Goal: Find specific page/section: Find specific page/section

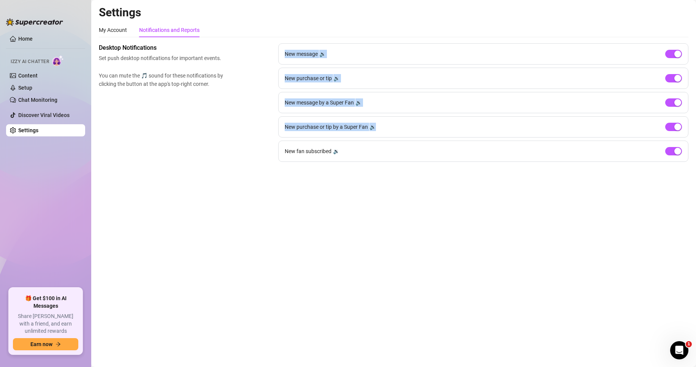
drag, startPoint x: 285, startPoint y: 52, endPoint x: 245, endPoint y: 104, distance: 65.8
click at [400, 117] on div "New message 🔉 New purchase or tip 🔉 New message by a Super Fan 🔉 New purchase o…" at bounding box center [483, 102] width 410 height 119
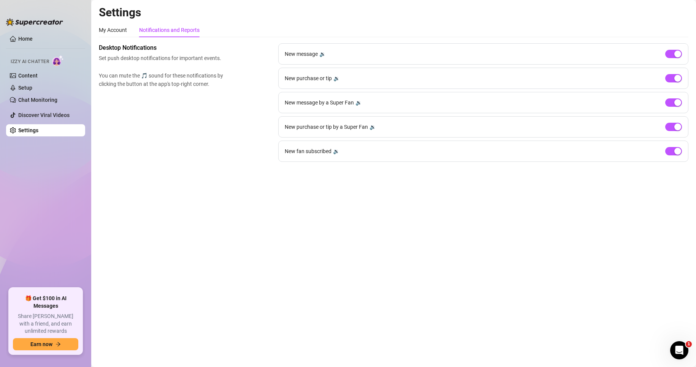
click at [158, 136] on div "Desktop Notifications Set push desktop notifications for important events. You …" at bounding box center [393, 102] width 589 height 119
click at [117, 33] on div "My Account" at bounding box center [113, 30] width 28 height 8
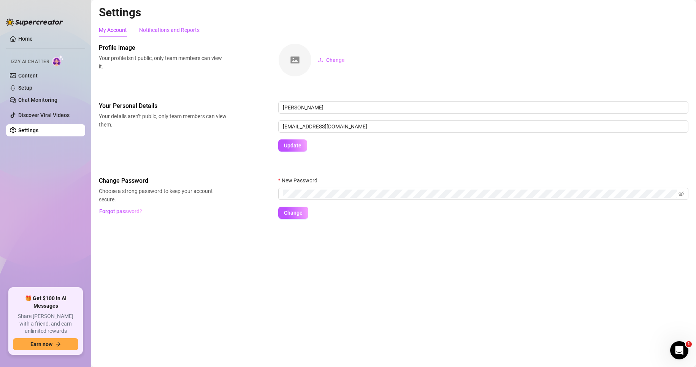
click at [165, 28] on div "Notifications and Reports" at bounding box center [169, 30] width 60 height 8
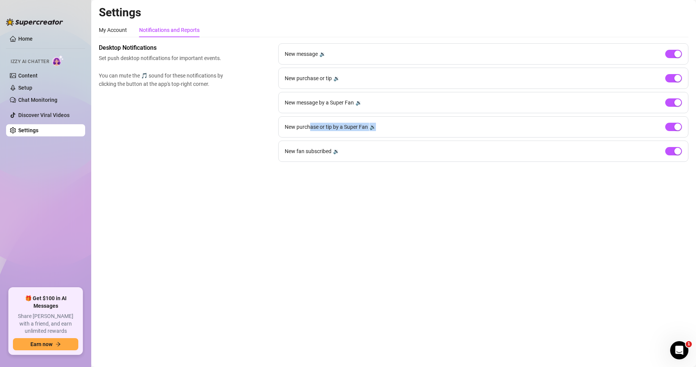
drag, startPoint x: 309, startPoint y: 128, endPoint x: 416, endPoint y: 134, distance: 107.7
click at [416, 134] on div "New purchase or tip by a Super Fan 🔉" at bounding box center [483, 126] width 410 height 21
click at [43, 101] on link "Chat Monitoring" at bounding box center [37, 100] width 39 height 6
